Goal: Task Accomplishment & Management: Manage account settings

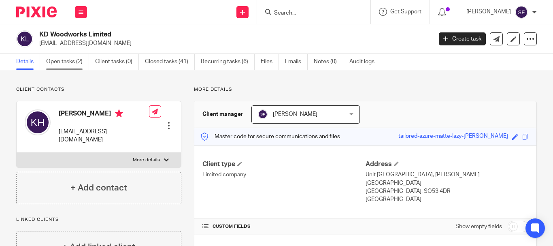
click at [73, 65] on link "Open tasks (2)" at bounding box center [67, 62] width 43 height 16
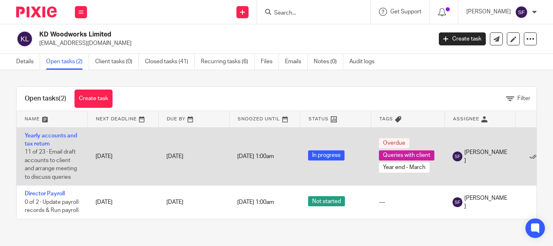
scroll to position [4, 0]
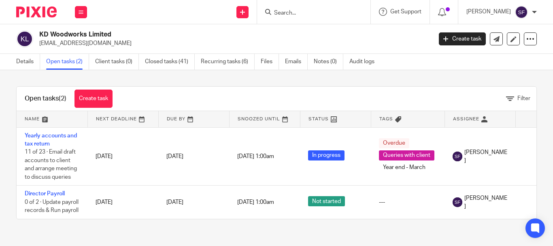
click at [9, 58] on div "Details Open tasks (2) Client tasks (0) Closed tasks (41) Recurring tasks (6) F…" at bounding box center [197, 62] width 395 height 16
click at [25, 63] on link "Details" at bounding box center [28, 62] width 24 height 16
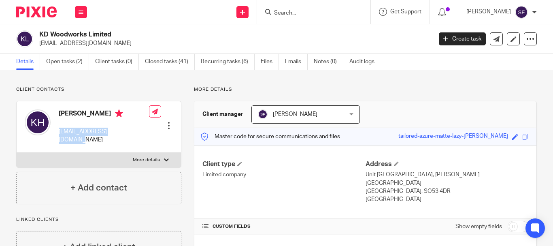
drag, startPoint x: 59, startPoint y: 132, endPoint x: 128, endPoint y: 130, distance: 68.5
click at [128, 130] on div "Kerry Howard bellanovabags@gmail.com Edit contact Create client from contact Ex…" at bounding box center [99, 126] width 164 height 51
copy p "bellanovabags@gmail.com"
click at [68, 63] on link "Open tasks (2)" at bounding box center [67, 62] width 43 height 16
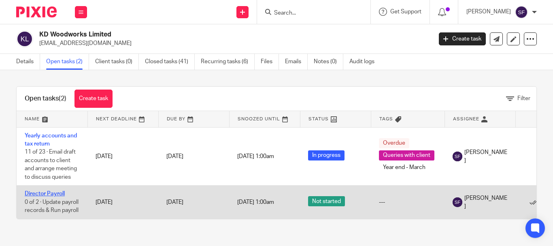
click at [64, 193] on link "Director Payroll" at bounding box center [45, 194] width 40 height 6
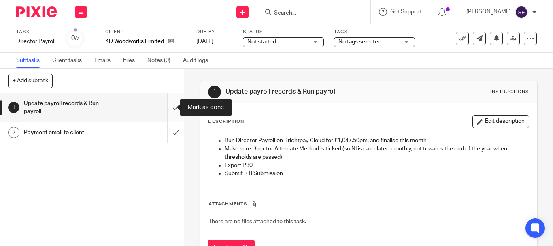
click at [168, 109] on input "submit" at bounding box center [92, 107] width 184 height 29
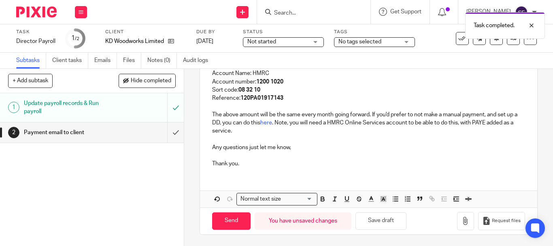
scroll to position [166, 0]
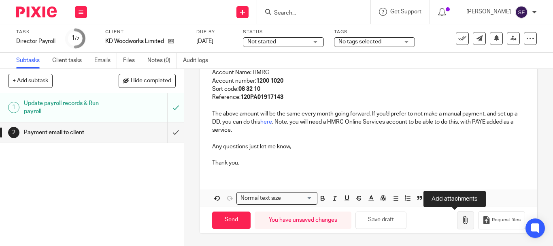
click at [462, 218] on icon "button" at bounding box center [466, 220] width 8 height 8
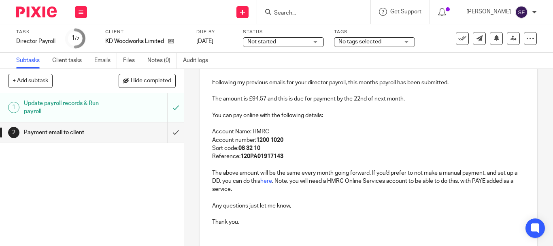
scroll to position [45, 0]
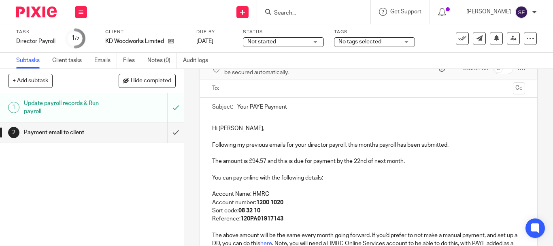
click at [245, 87] on input "text" at bounding box center [368, 88] width 282 height 9
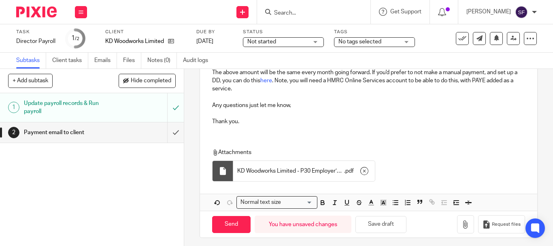
scroll to position [213, 0]
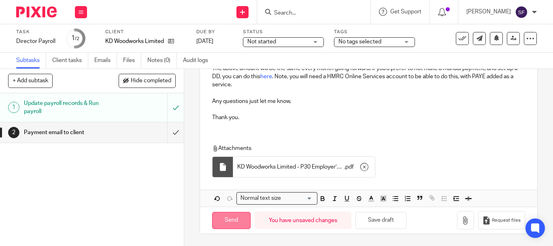
click at [228, 221] on input "Send" at bounding box center [231, 220] width 38 height 17
type input "Sent"
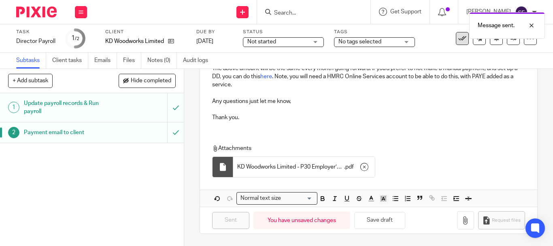
click at [458, 40] on icon at bounding box center [462, 38] width 8 height 8
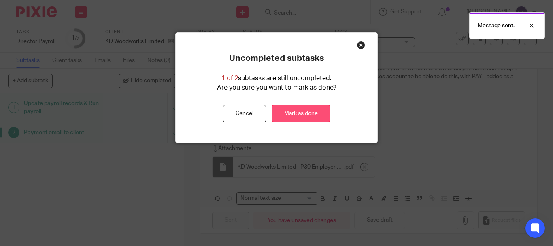
click at [291, 105] on link "Mark as done" at bounding box center [301, 113] width 59 height 17
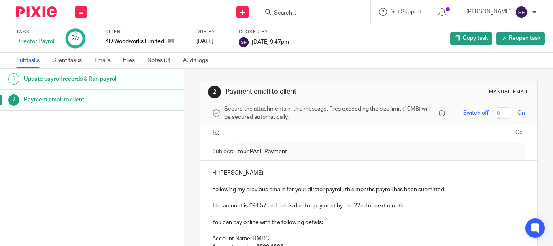
click at [326, 13] on input "Search" at bounding box center [309, 13] width 73 height 7
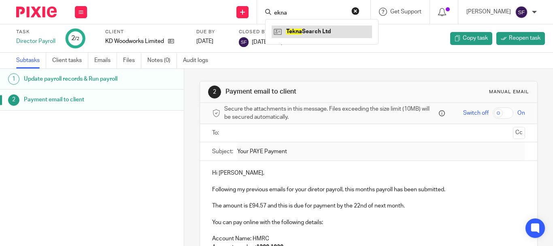
type input "ekna"
click at [338, 35] on link at bounding box center [322, 32] width 100 height 12
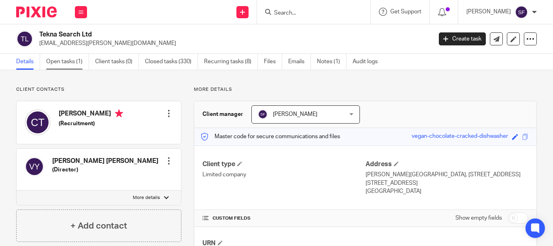
click at [77, 64] on link "Open tasks (1)" at bounding box center [67, 62] width 43 height 16
